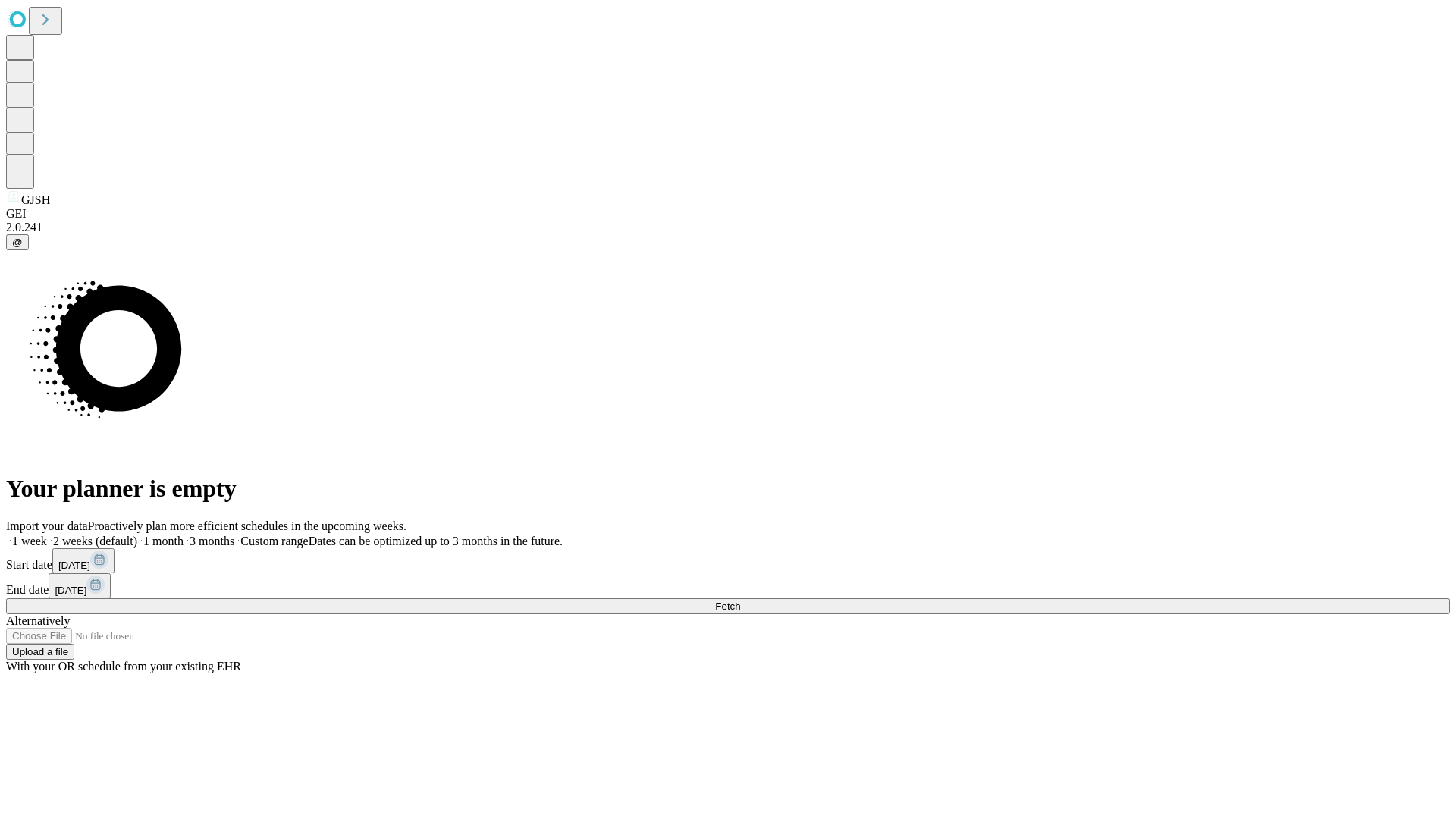
click at [740, 600] on span "Fetch" at bounding box center [727, 606] width 25 height 12
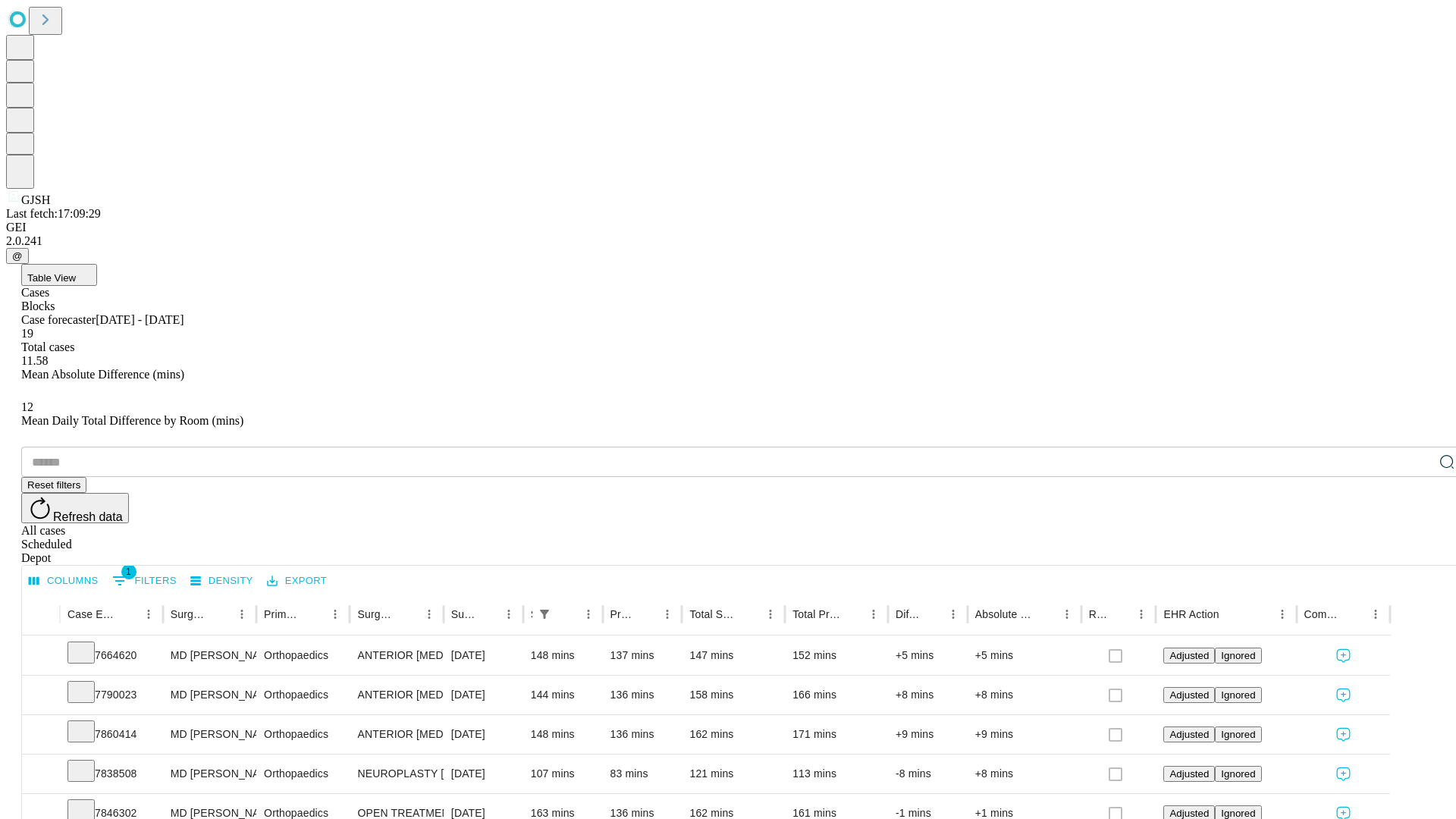
click at [1417, 551] on div "Depot" at bounding box center [743, 558] width 1444 height 14
